Goal: Information Seeking & Learning: Learn about a topic

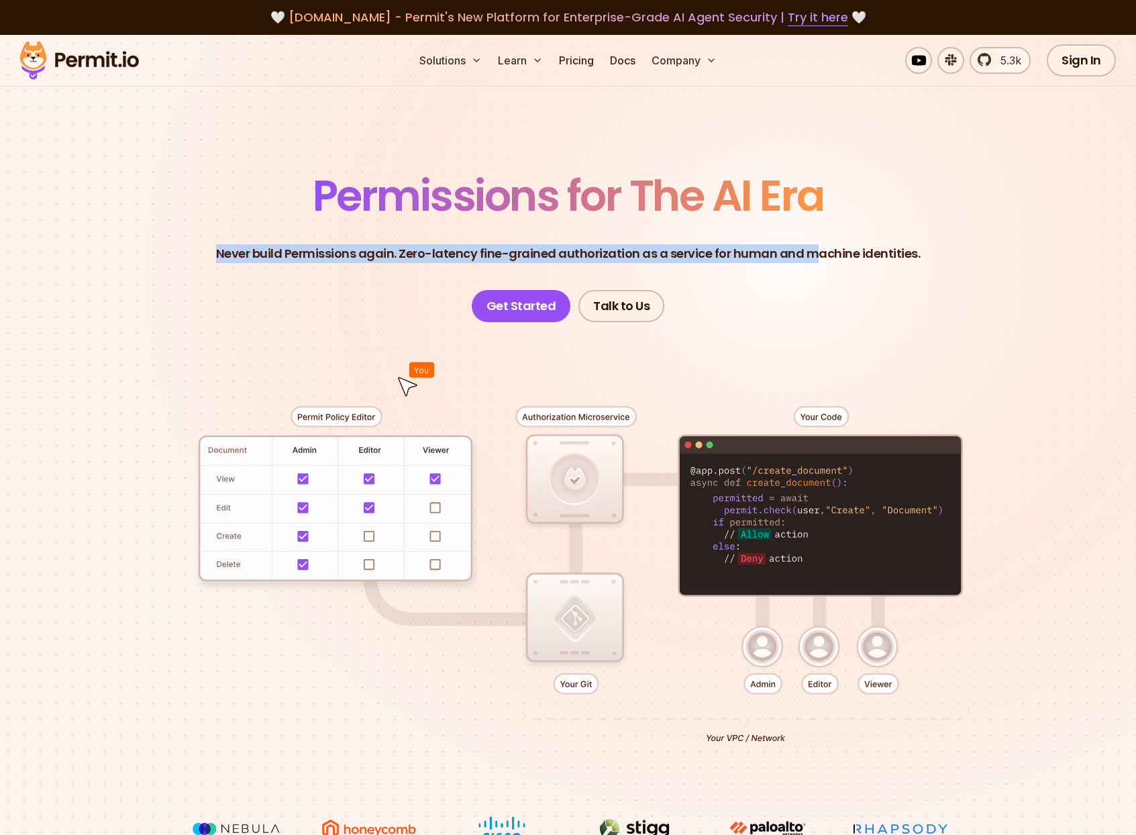
drag, startPoint x: 190, startPoint y: 247, endPoint x: 807, endPoint y: 250, distance: 617.3
click at [817, 250] on header "Permissions for The AI Era Never build Permissions again. Zero-latency fine-gra…" at bounding box center [568, 248] width 939 height 148
click at [602, 256] on p "Never build Permissions again. Zero-latency fine-grained authorization as a ser…" at bounding box center [568, 253] width 705 height 19
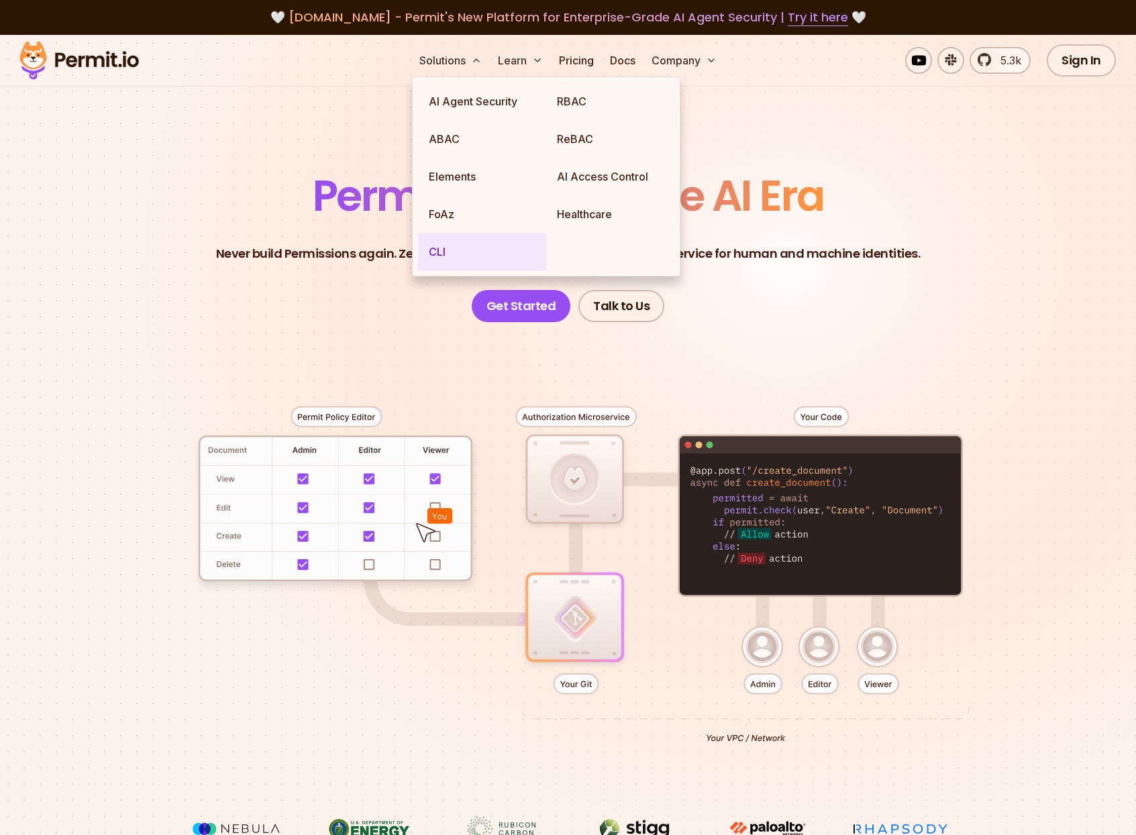
click at [448, 252] on link "CLI" at bounding box center [482, 252] width 128 height 38
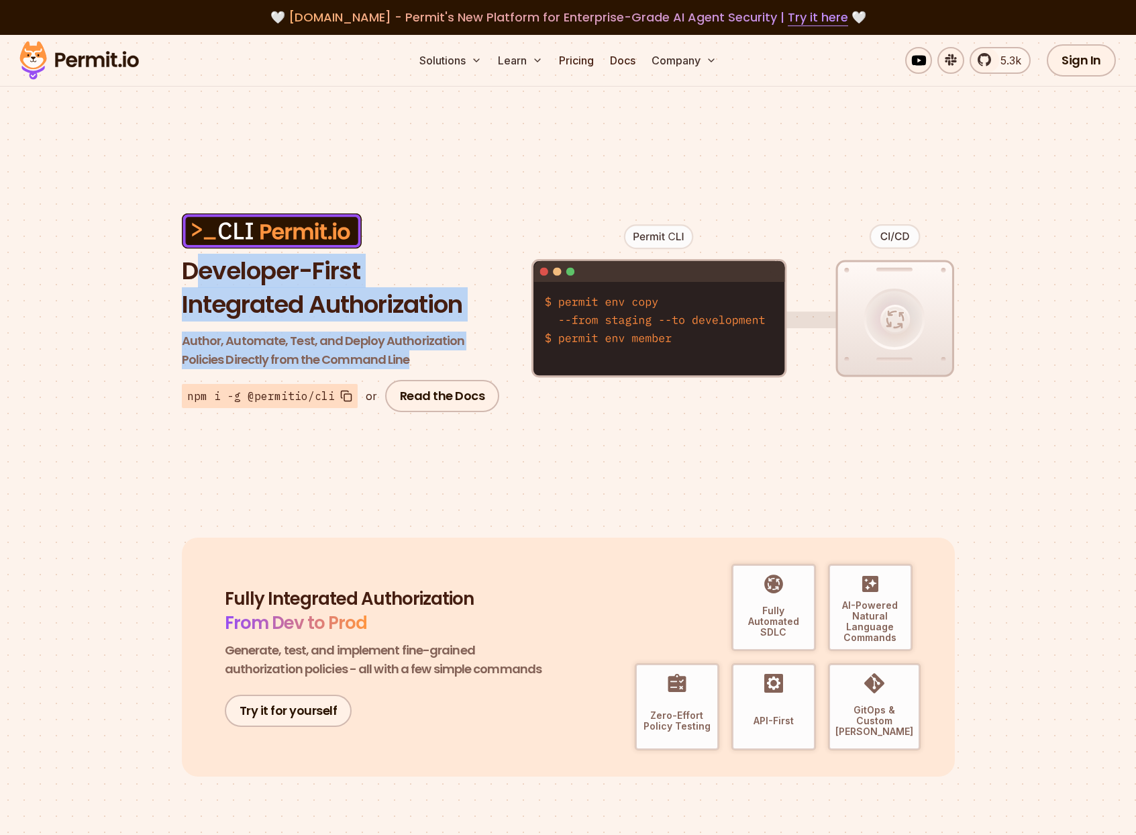
drag, startPoint x: 199, startPoint y: 276, endPoint x: 411, endPoint y: 356, distance: 227.2
click at [411, 356] on div "Developer-First Integrated Authorization Author, Automate, Test, and Deploy Aut…" at bounding box center [343, 312] width 322 height 199
click at [252, 356] on p "Author, Automate, Test, and Deploy Authorization Policies Directly from the Com…" at bounding box center [343, 350] width 322 height 38
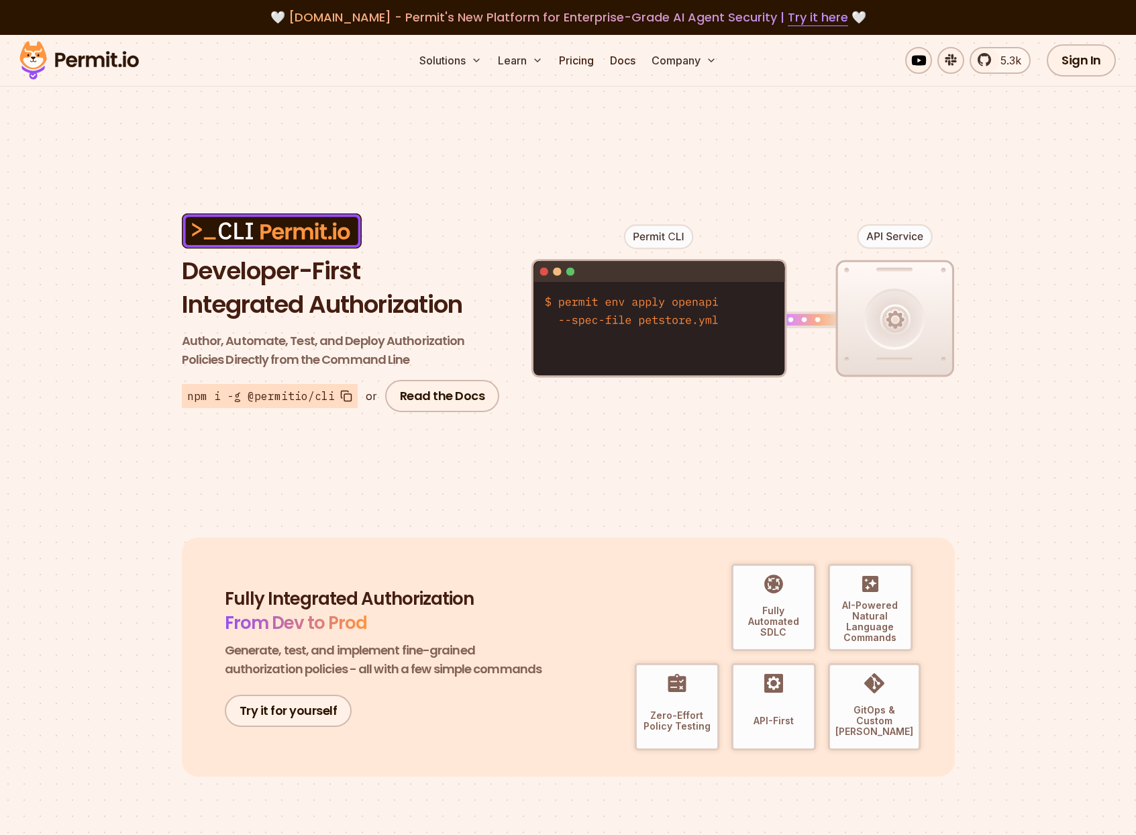
click at [868, 717] on p "GitOps & Custom [PERSON_NAME]" at bounding box center [874, 721] width 78 height 32
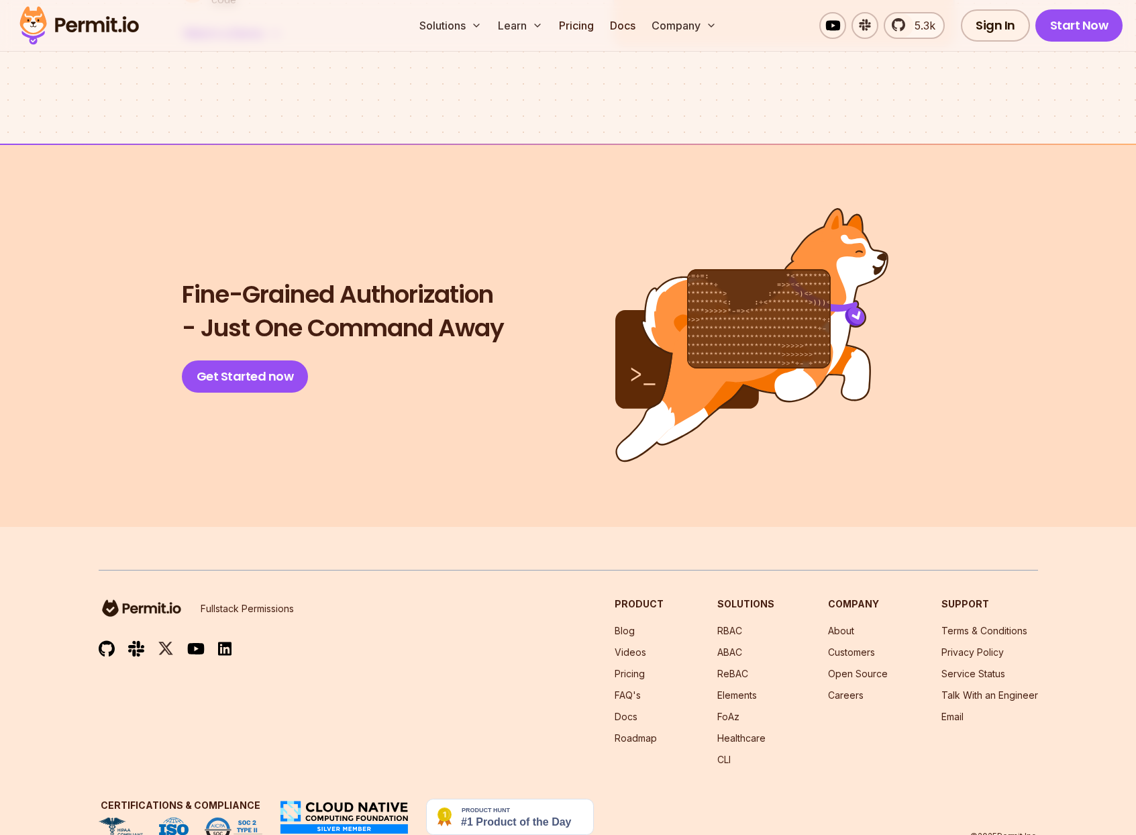
scroll to position [2817, 0]
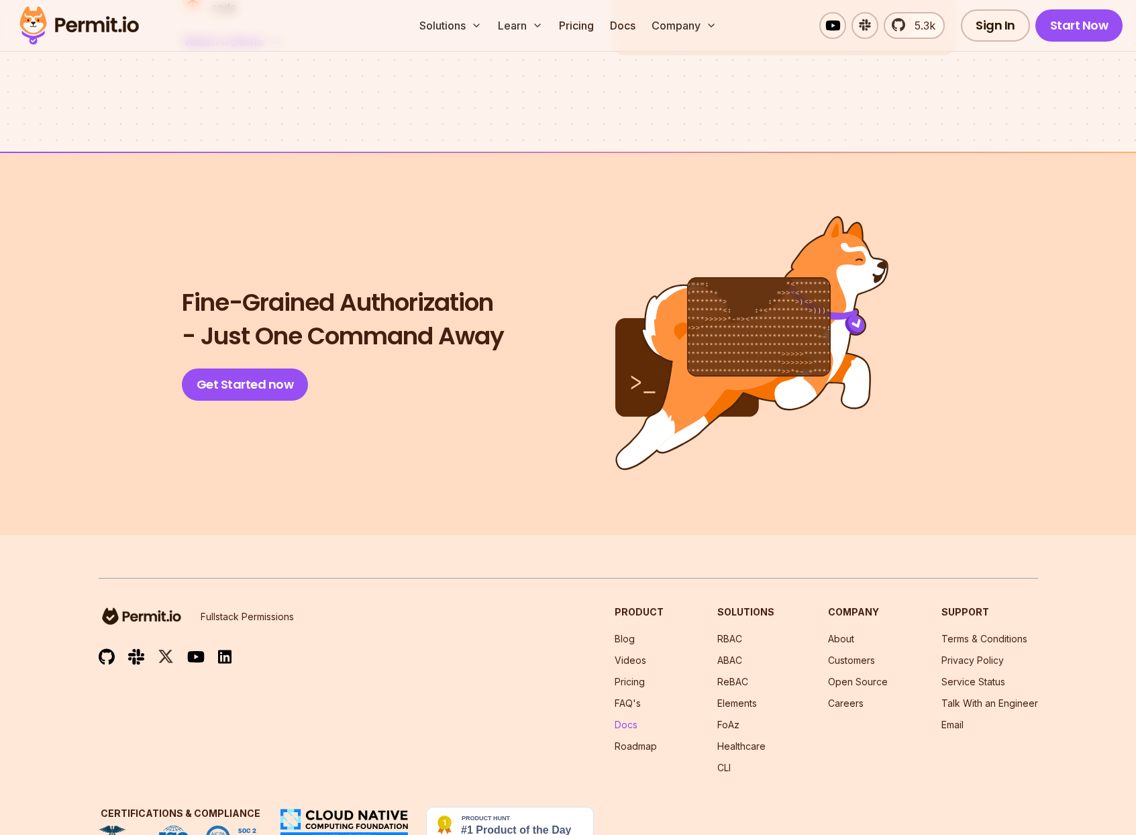
click at [636, 725] on link "Docs" at bounding box center [626, 724] width 23 height 11
